Goal: Transaction & Acquisition: Purchase product/service

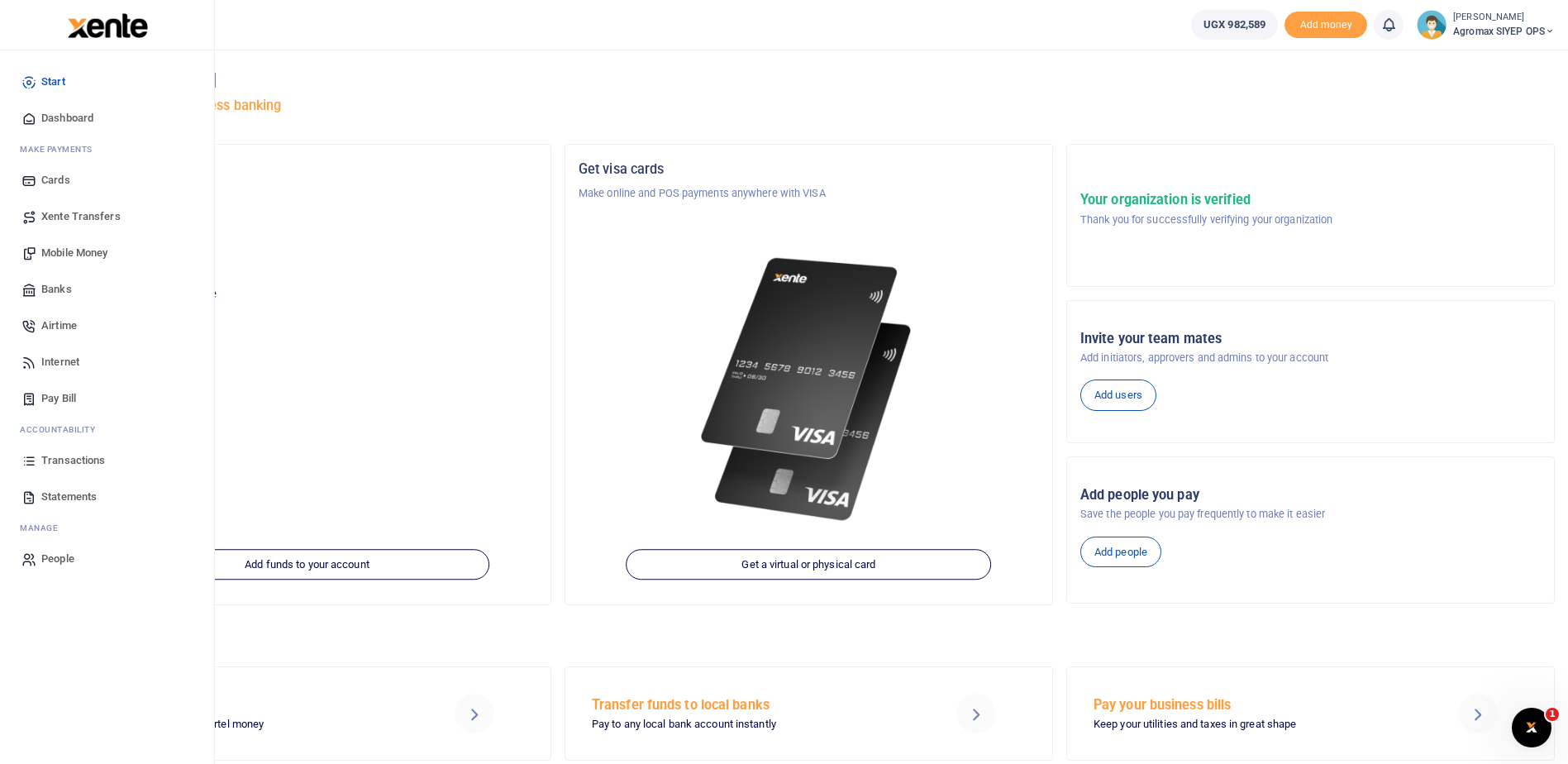
click at [58, 459] on span "Transactions" at bounding box center [73, 461] width 64 height 17
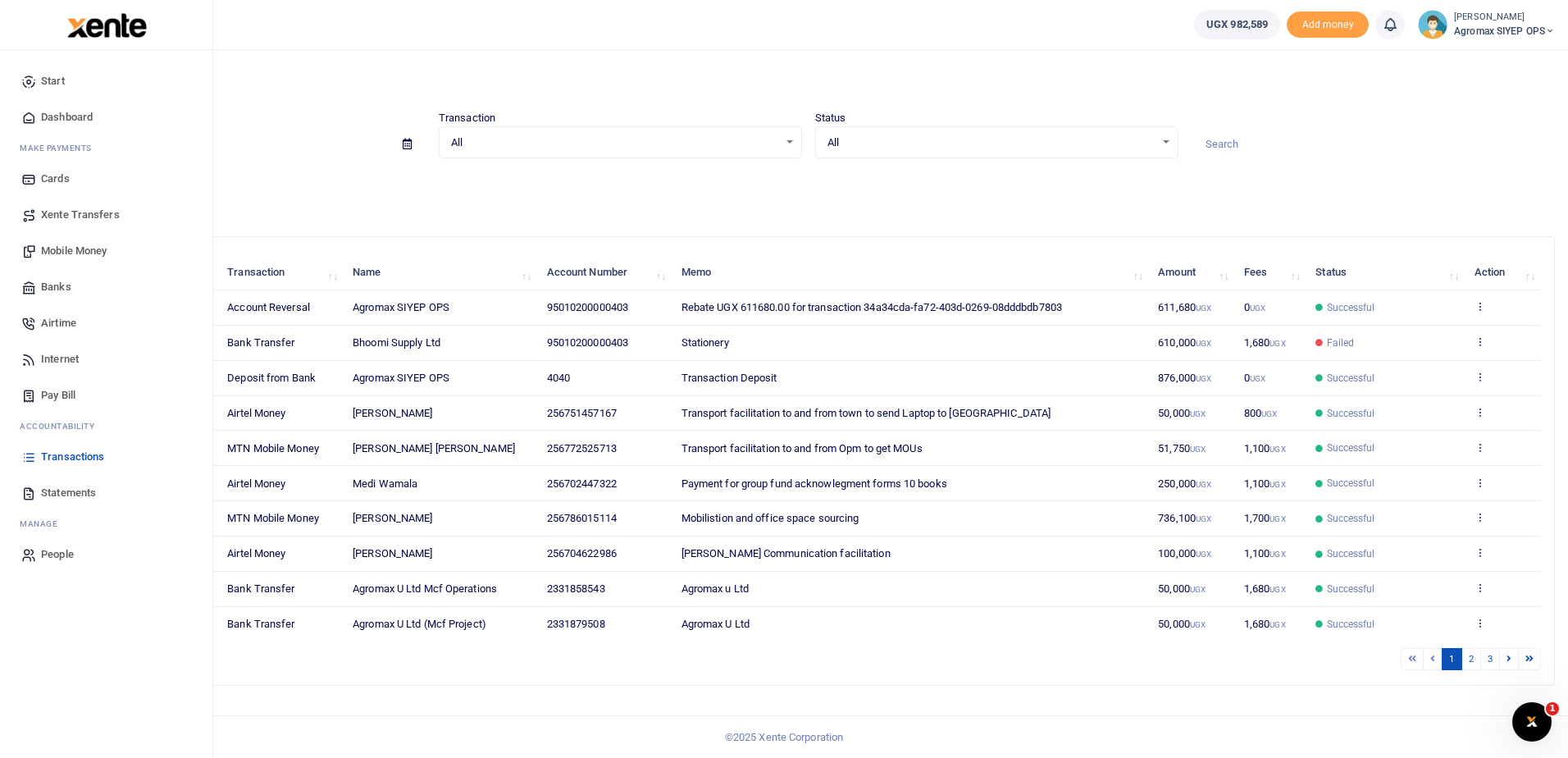
click at [65, 288] on span "Banks" at bounding box center [56, 287] width 31 height 17
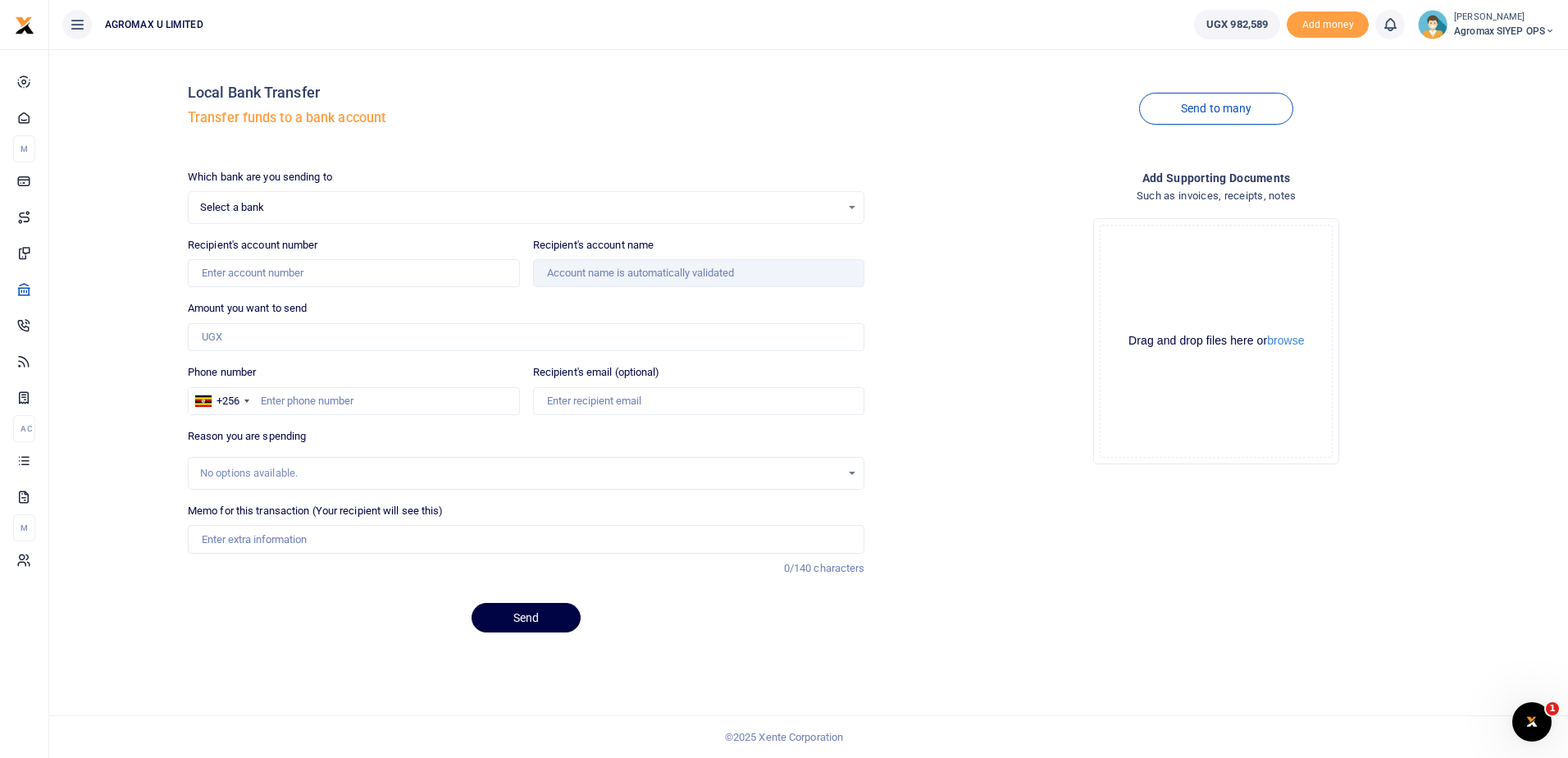
click at [854, 205] on div "Select a bank Select an option..." at bounding box center [526, 208] width 676 height 18
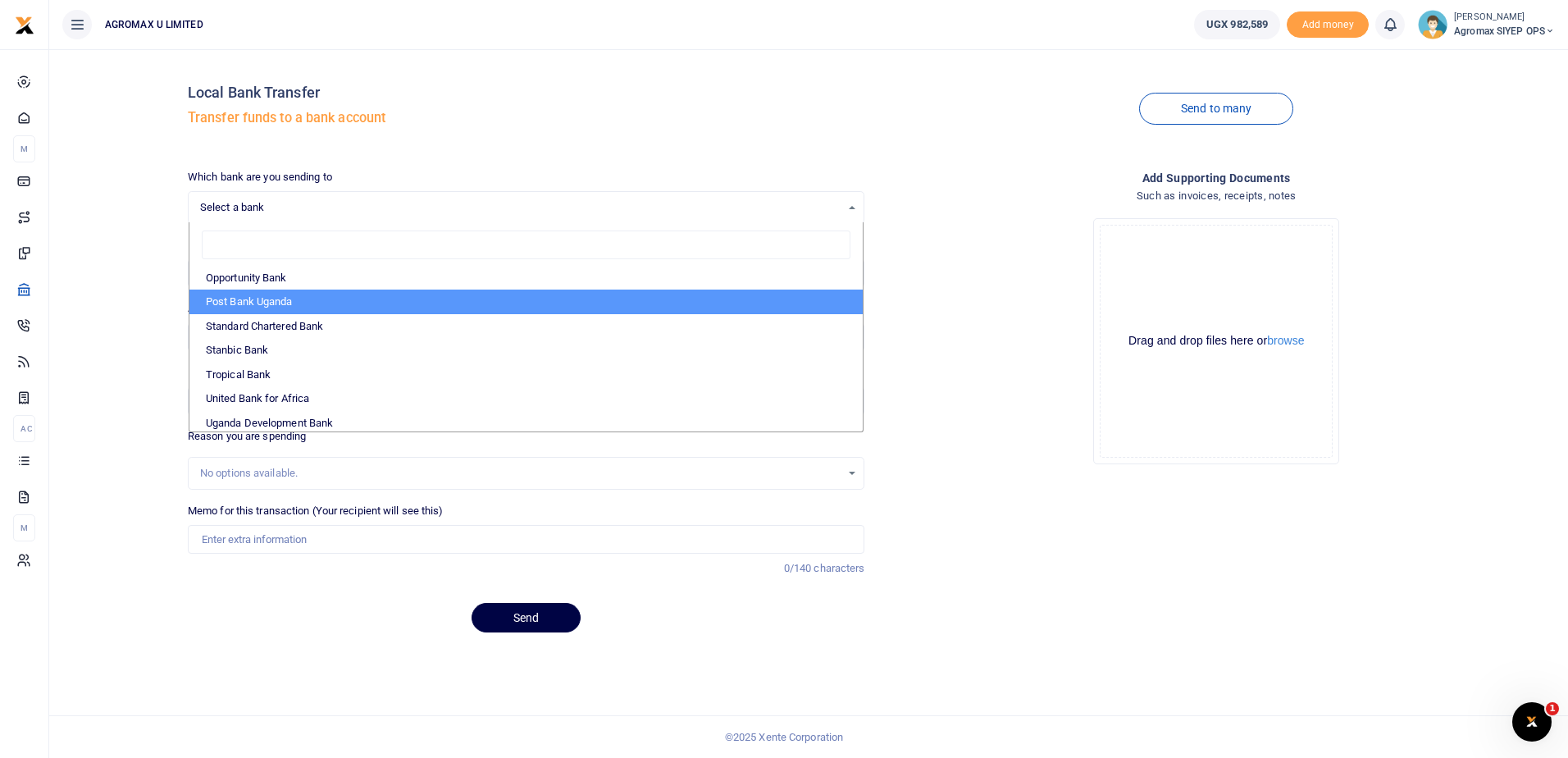
scroll to position [490, 0]
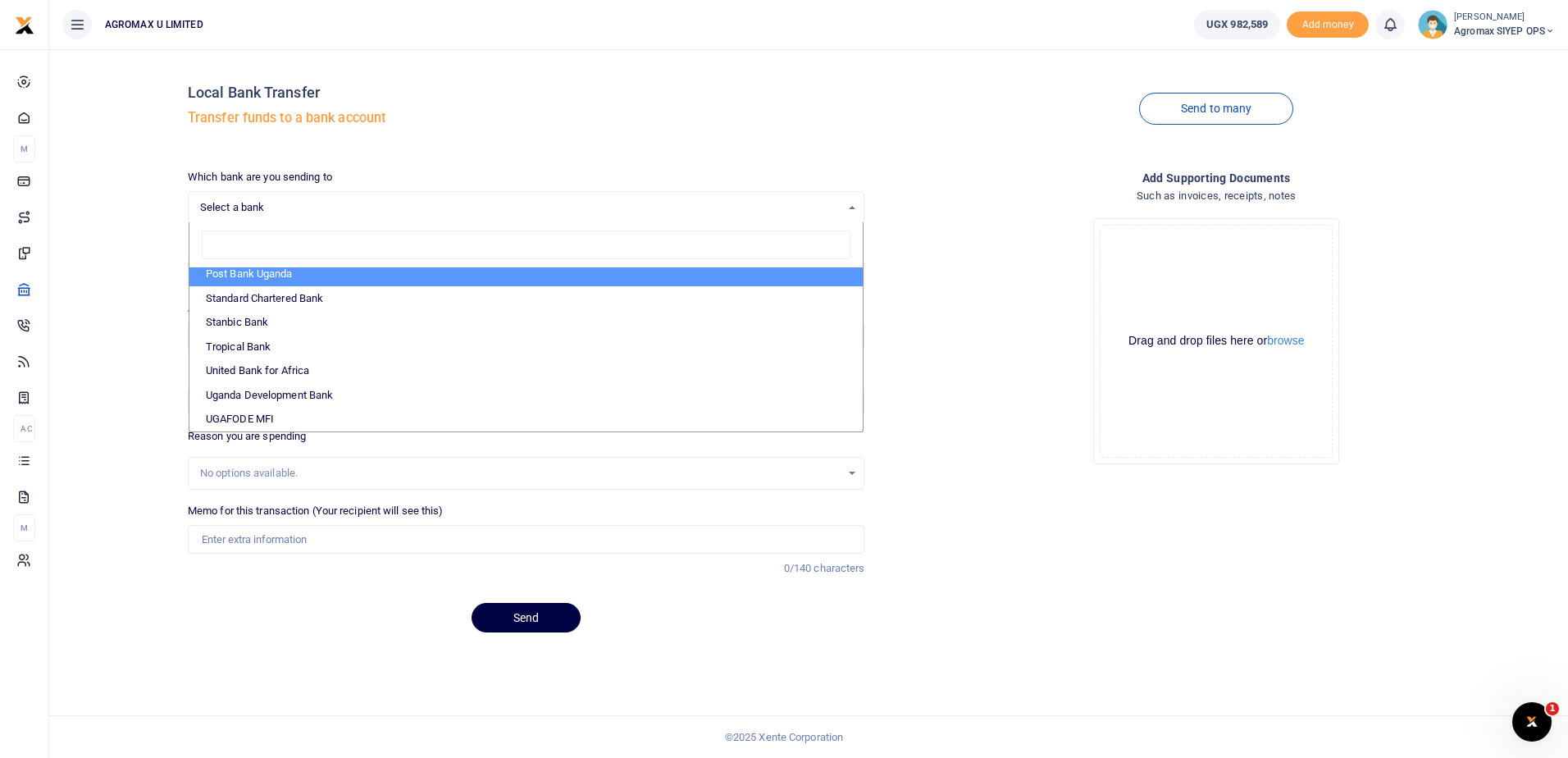
click at [324, 246] on input "search" at bounding box center [526, 245] width 649 height 30
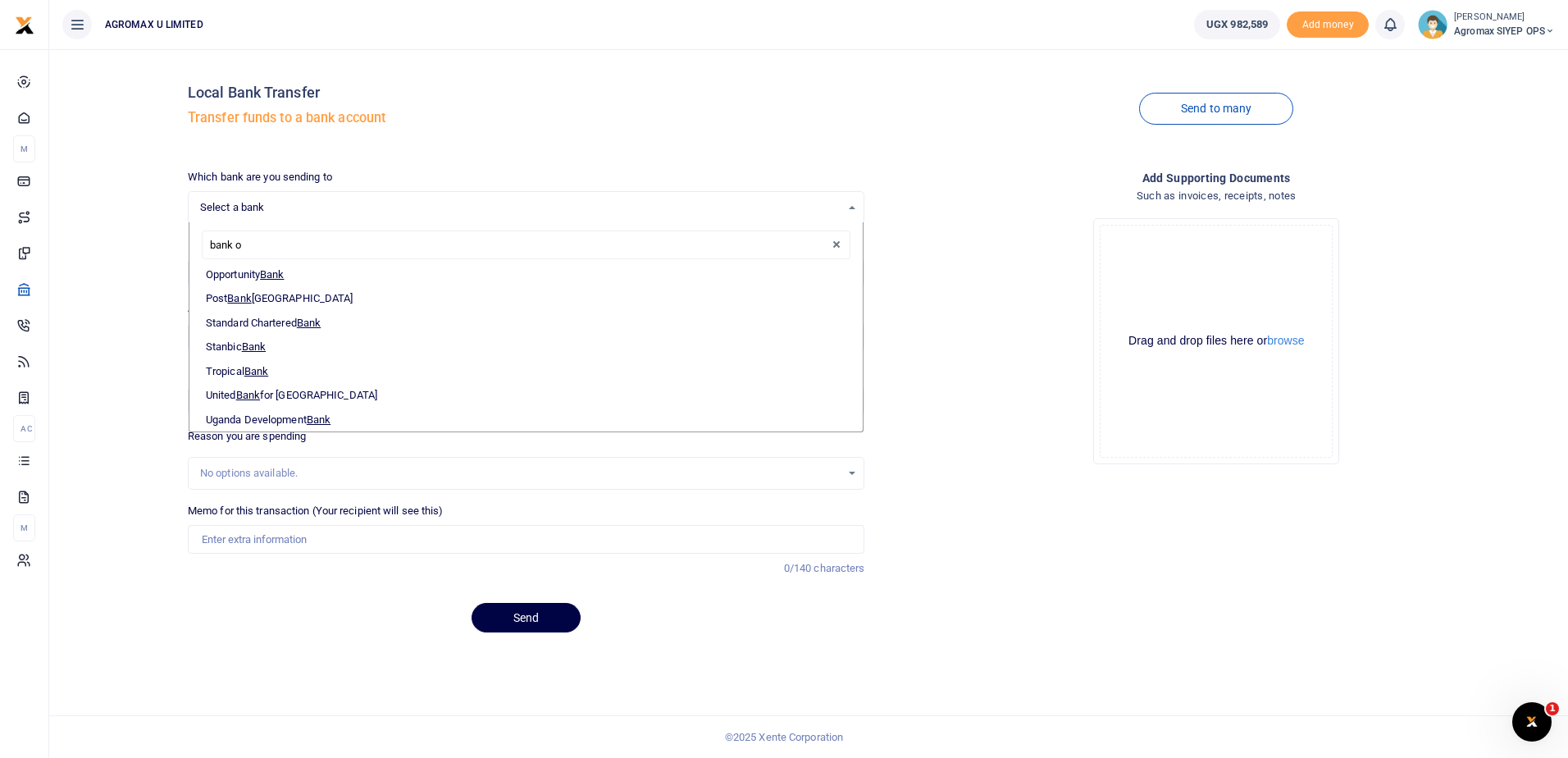
scroll to position [0, 0]
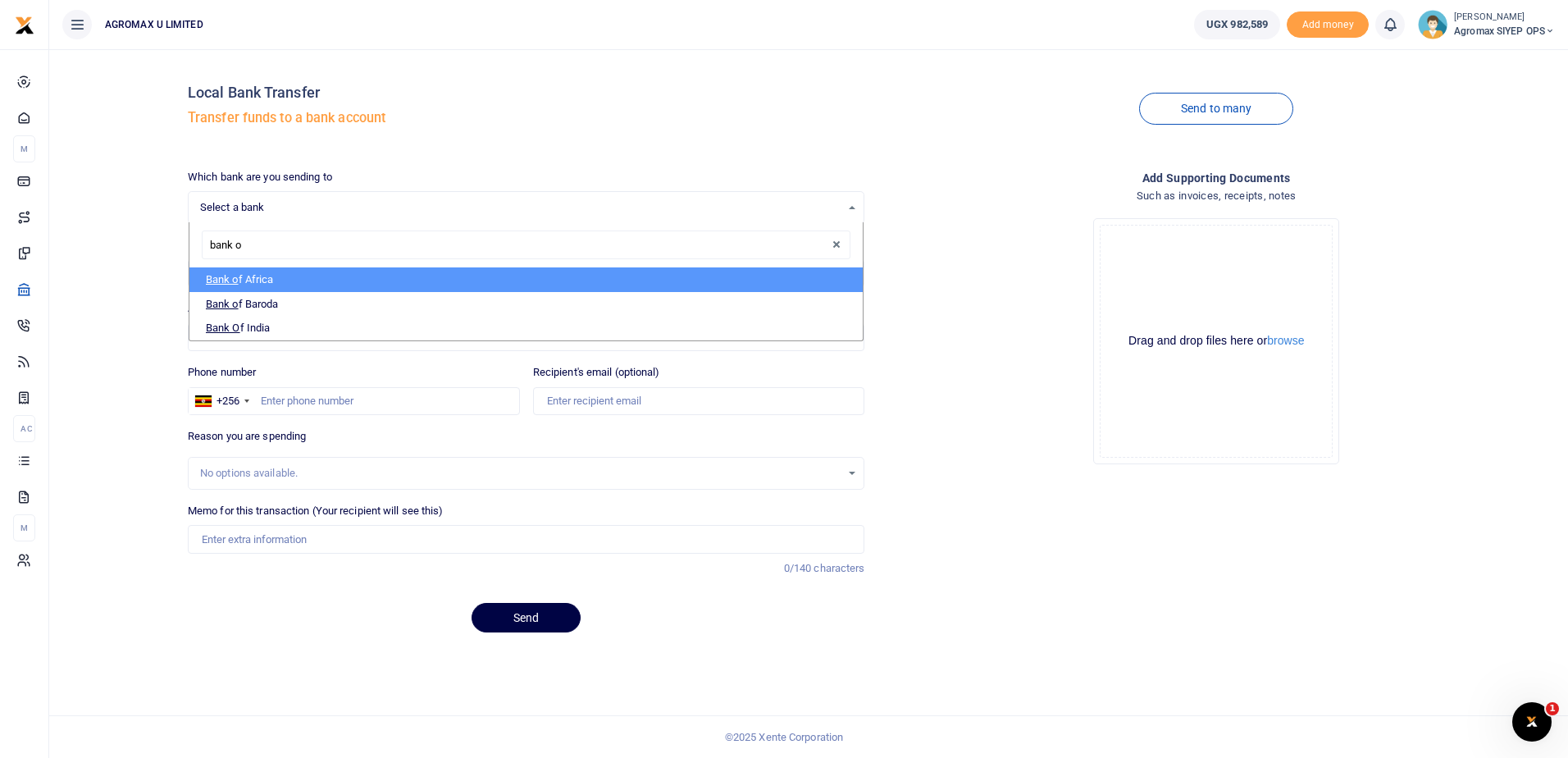
type input "bank of"
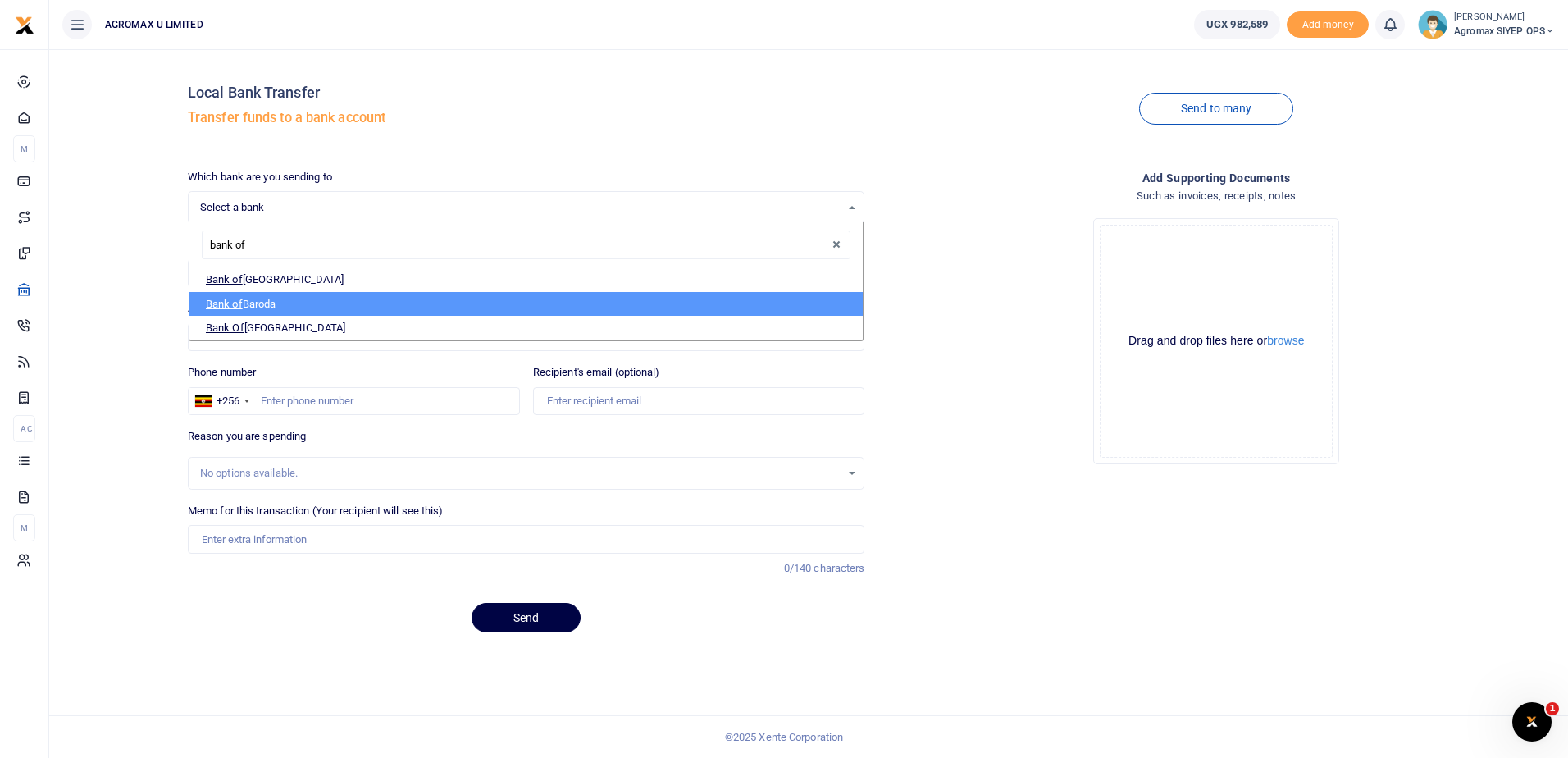
click at [246, 306] on li "Bank of Baroda" at bounding box center [526, 304] width 674 height 25
select select "BOB"
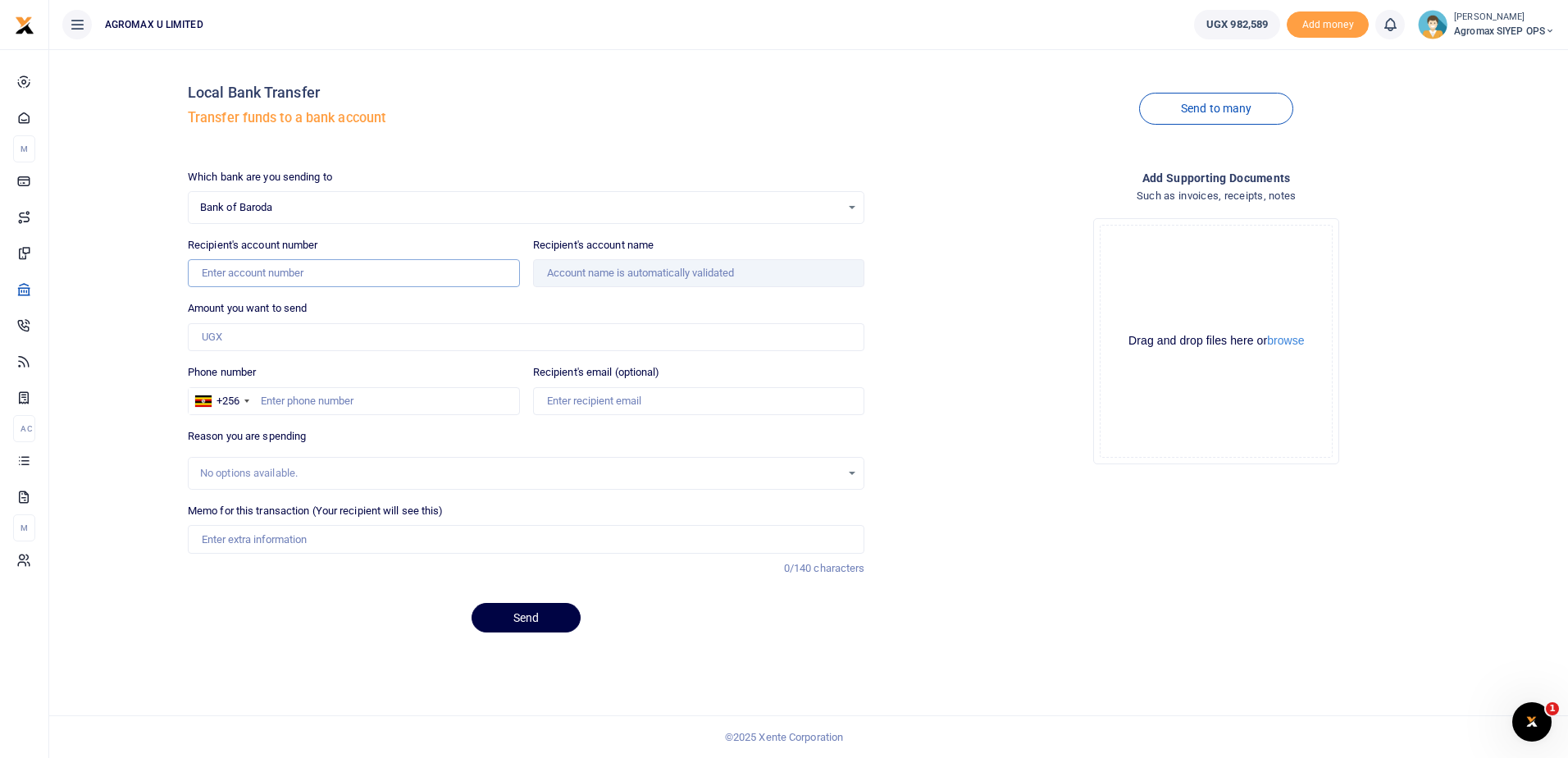
click at [357, 279] on input "Recipient's account number" at bounding box center [354, 273] width 333 height 28
type input "95010200000403"
click at [368, 336] on input "Amount you want to send" at bounding box center [526, 337] width 678 height 28
click at [482, 334] on input "Amount you want to send" at bounding box center [526, 337] width 678 height 28
click at [491, 332] on input "Amount you want to send" at bounding box center [526, 337] width 678 height 28
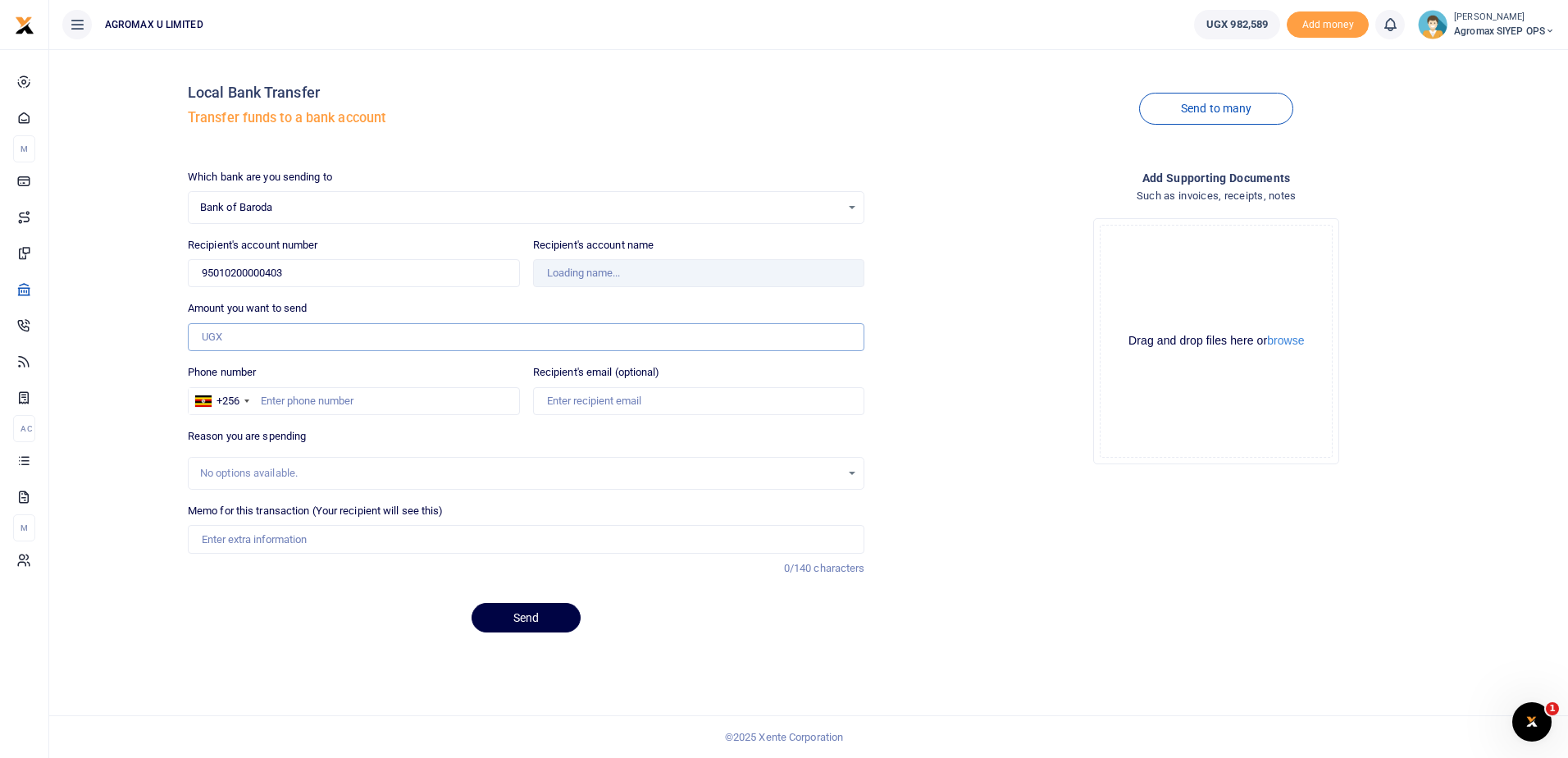
click at [747, 338] on input "Amount you want to send" at bounding box center [526, 337] width 678 height 28
click at [365, 332] on input "Amount you want to send" at bounding box center [526, 337] width 678 height 28
type input "9"
